Goal: Check status: Check status

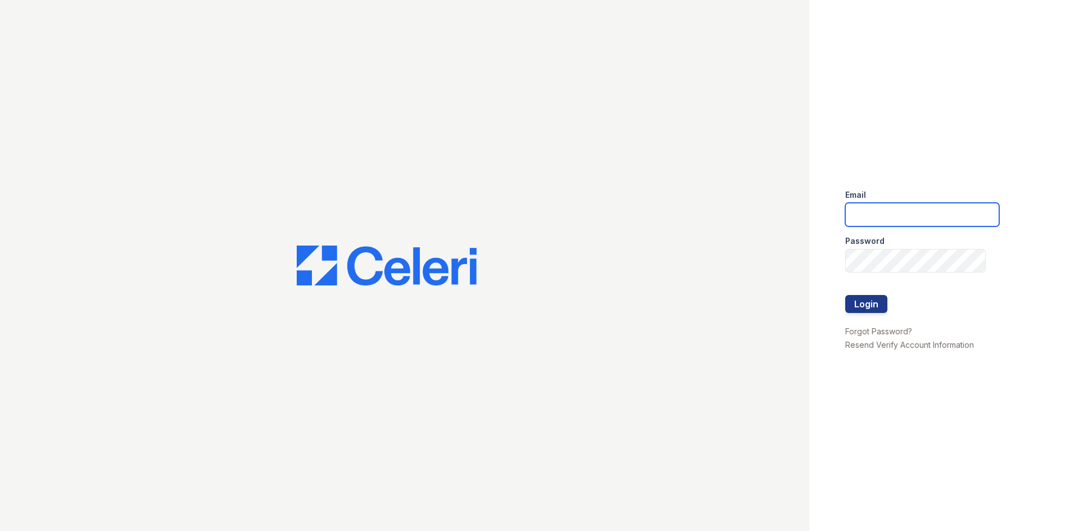
click at [909, 208] on input "email" at bounding box center [922, 215] width 154 height 24
type input "Aris.owens@trinity-pm.com"
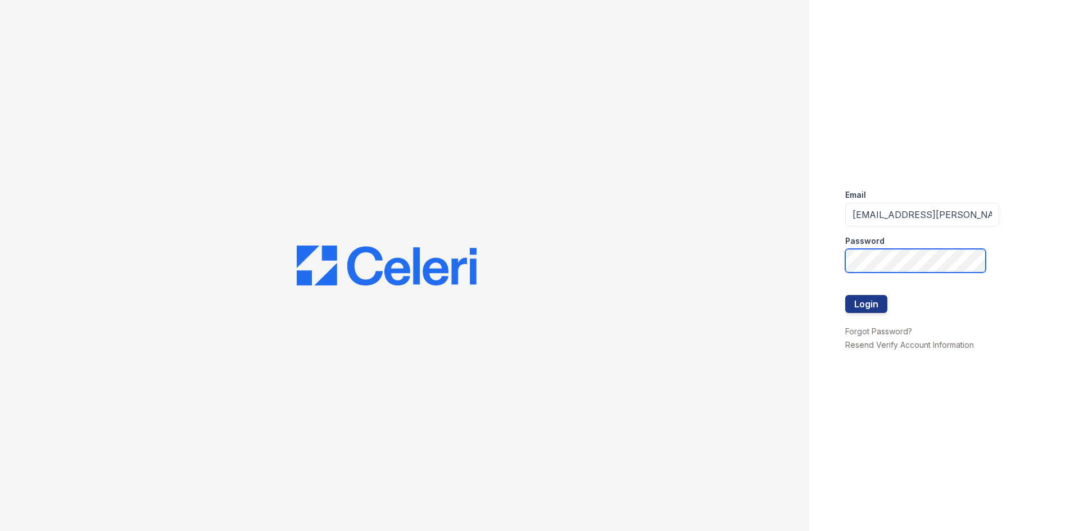
click at [845, 295] on button "Login" at bounding box center [866, 304] width 42 height 18
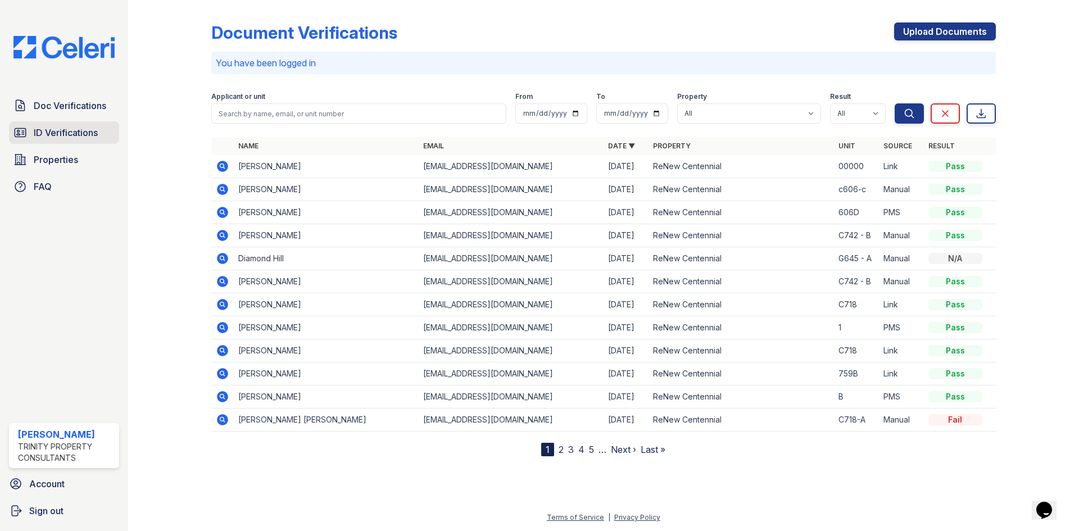
click at [85, 126] on span "ID Verifications" at bounding box center [66, 132] width 64 height 13
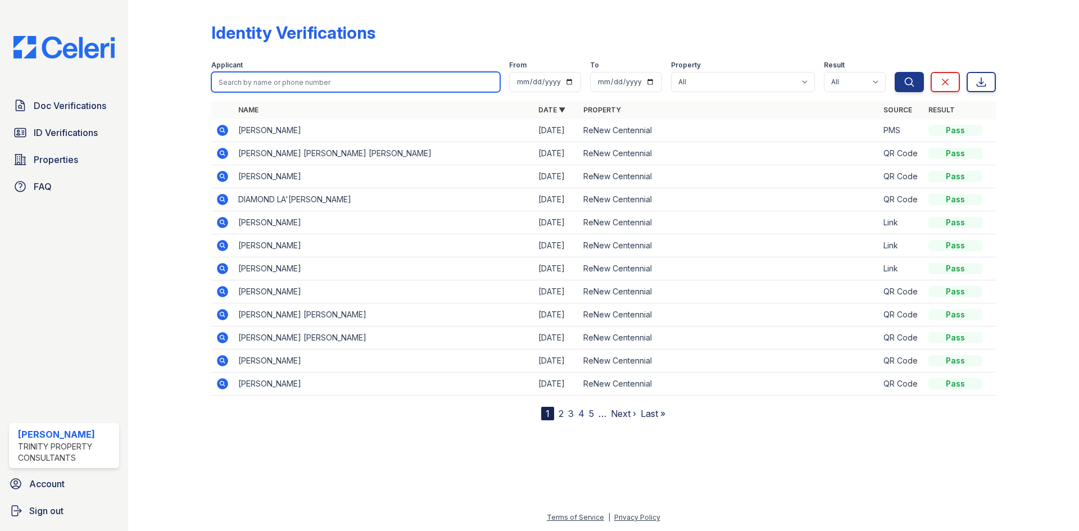
click at [284, 87] on input "search" at bounding box center [355, 82] width 289 height 20
type input "nikkaye"
click at [895, 72] on button "Search" at bounding box center [909, 82] width 29 height 20
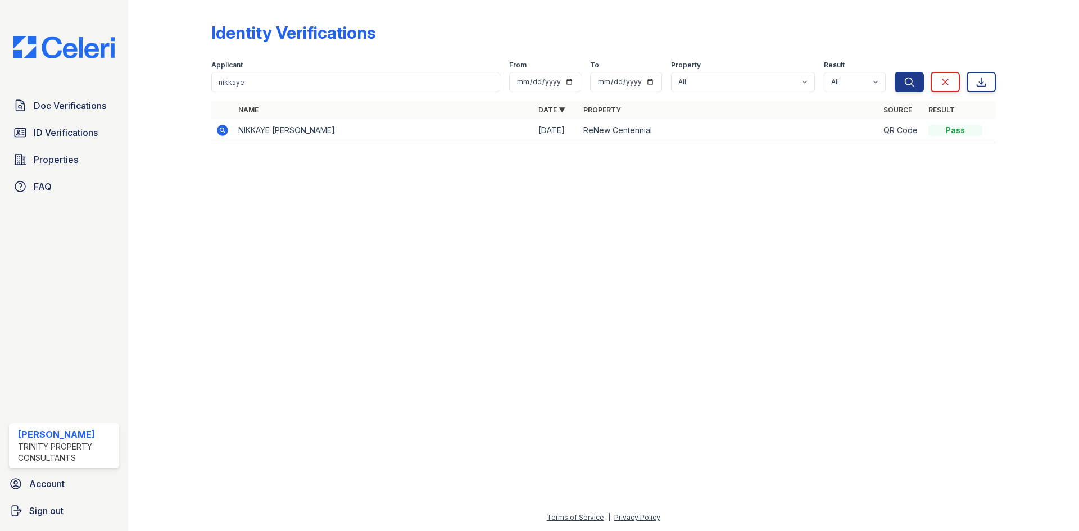
click at [219, 131] on icon at bounding box center [222, 130] width 11 height 11
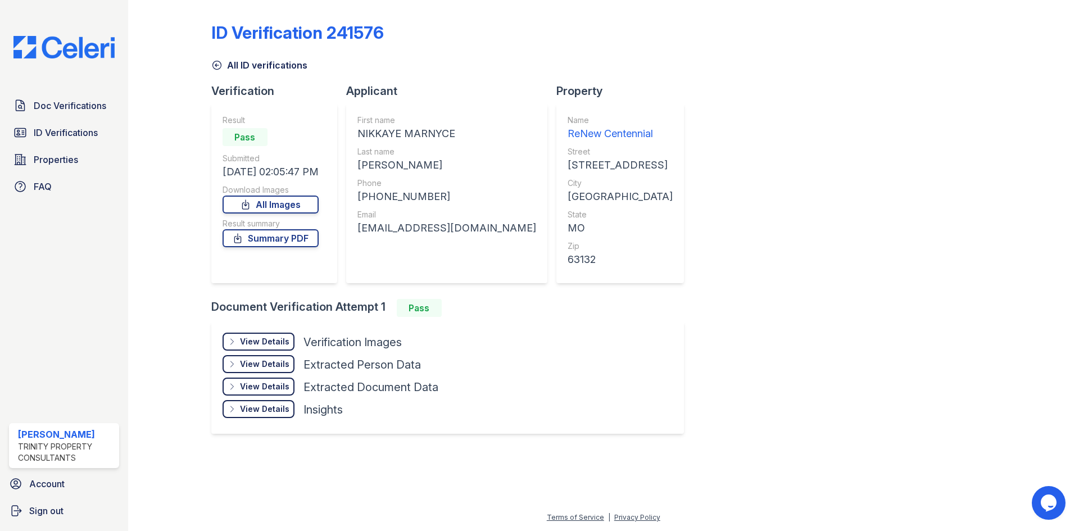
click at [276, 342] on div "View Details" at bounding box center [264, 341] width 49 height 11
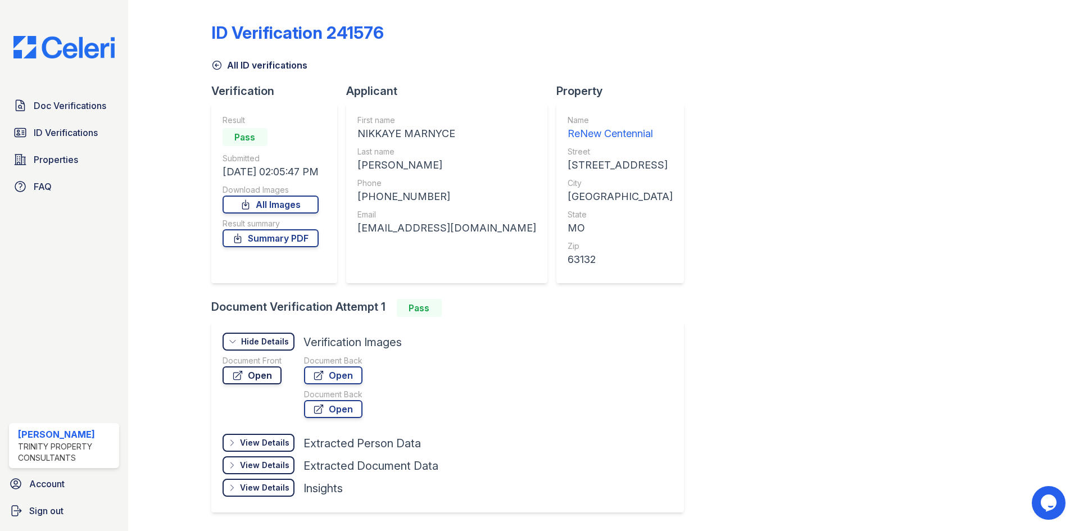
click at [251, 380] on link "Open" at bounding box center [252, 375] width 59 height 18
click at [749, 229] on div "ID Verification 241576 All ID verifications Verification Result Pass Submitted …" at bounding box center [603, 266] width 784 height 524
click at [702, 427] on div "ID Verification 241576 All ID verifications Verification Result Pass Submitted …" at bounding box center [603, 266] width 784 height 524
